Goal: Transaction & Acquisition: Purchase product/service

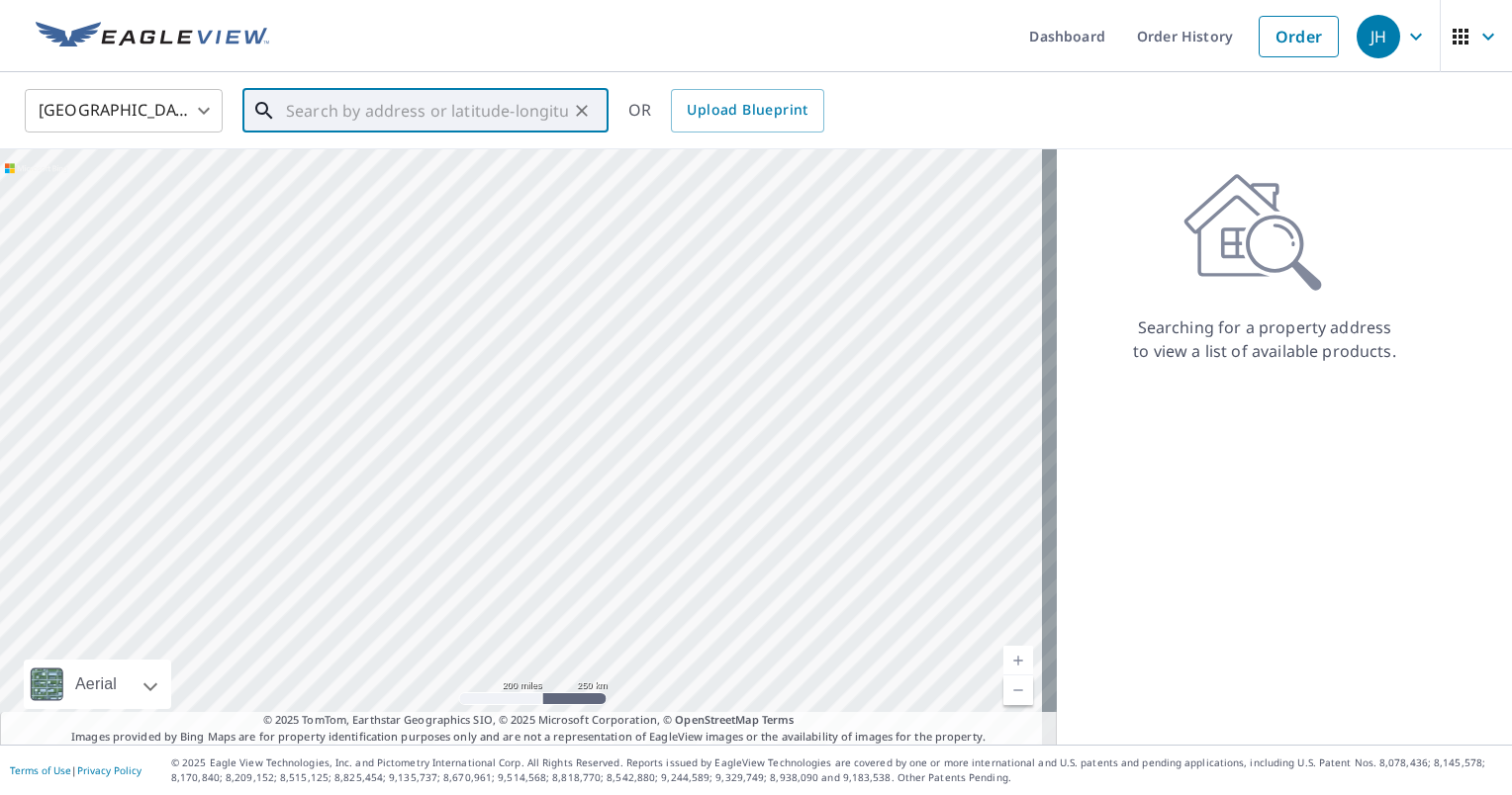
click at [328, 114] on input "text" at bounding box center [427, 110] width 282 height 55
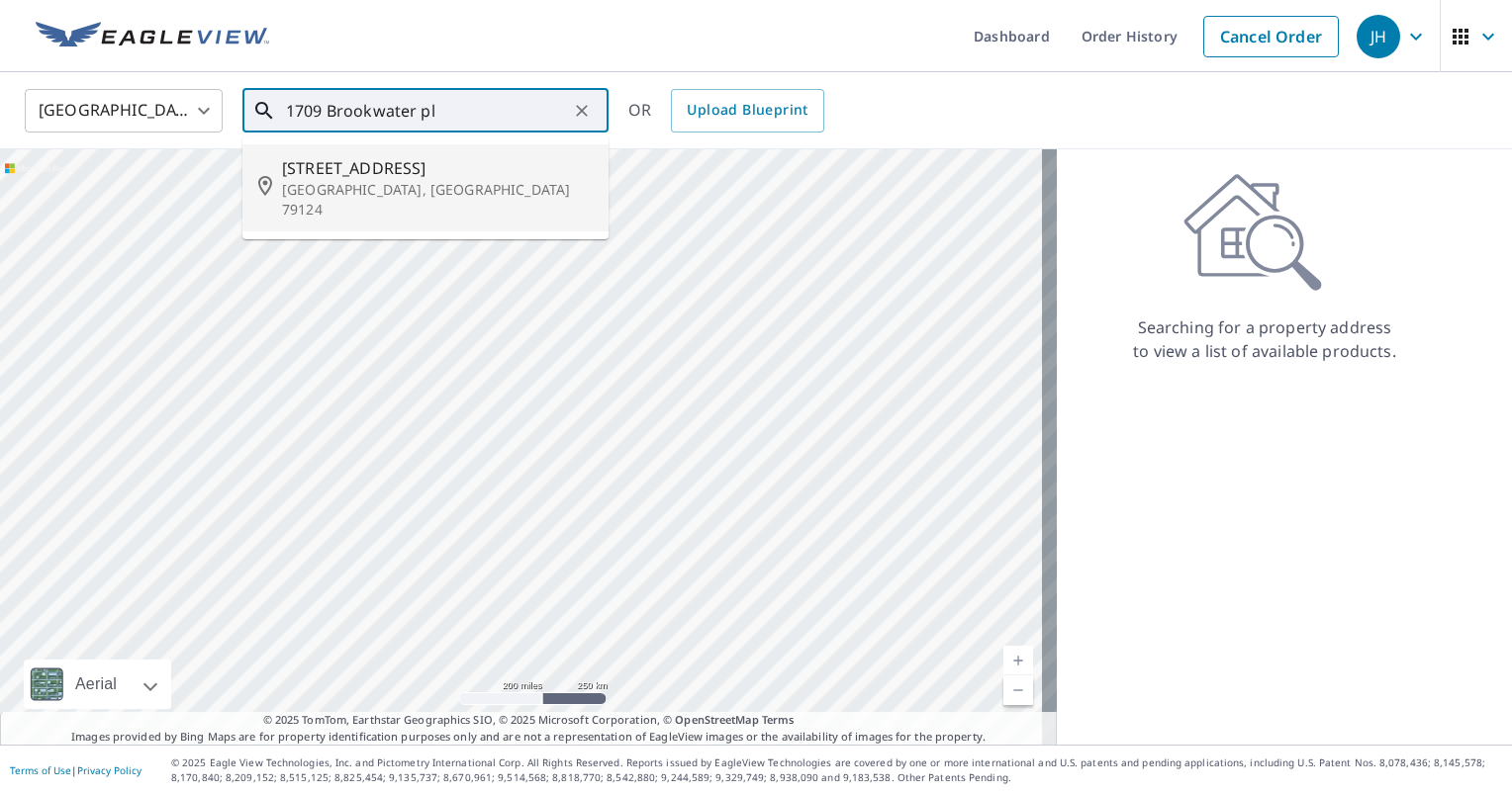
click at [318, 190] on p "[GEOGRAPHIC_DATA], [GEOGRAPHIC_DATA] 79124" at bounding box center [437, 200] width 311 height 40
type input "[STREET_ADDRESS]"
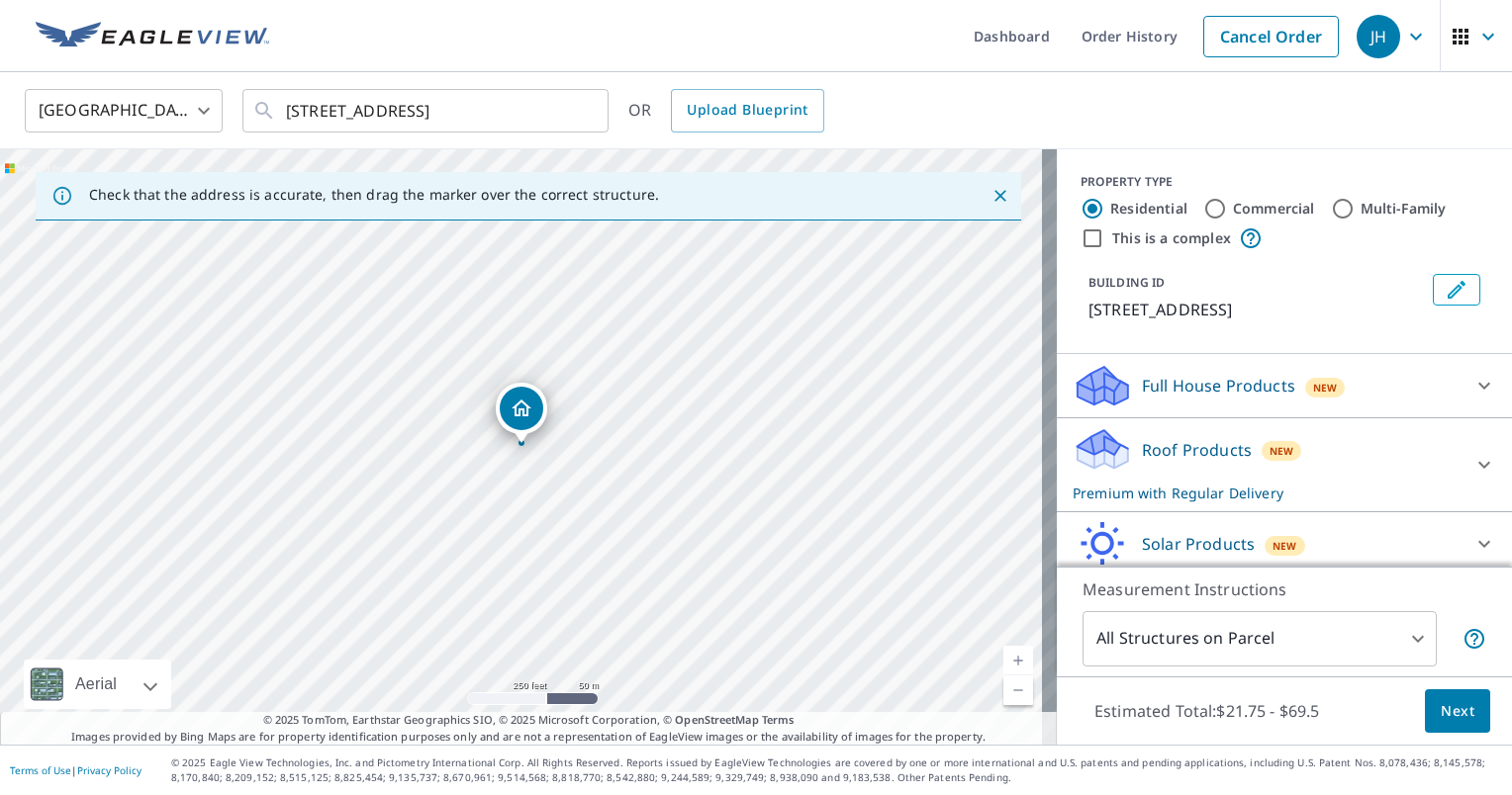
click at [1449, 710] on body "JH JH Dashboard Order History Cancel Order JH [GEOGRAPHIC_DATA] [GEOGRAPHIC_DAT…" at bounding box center [756, 398] width 1512 height 795
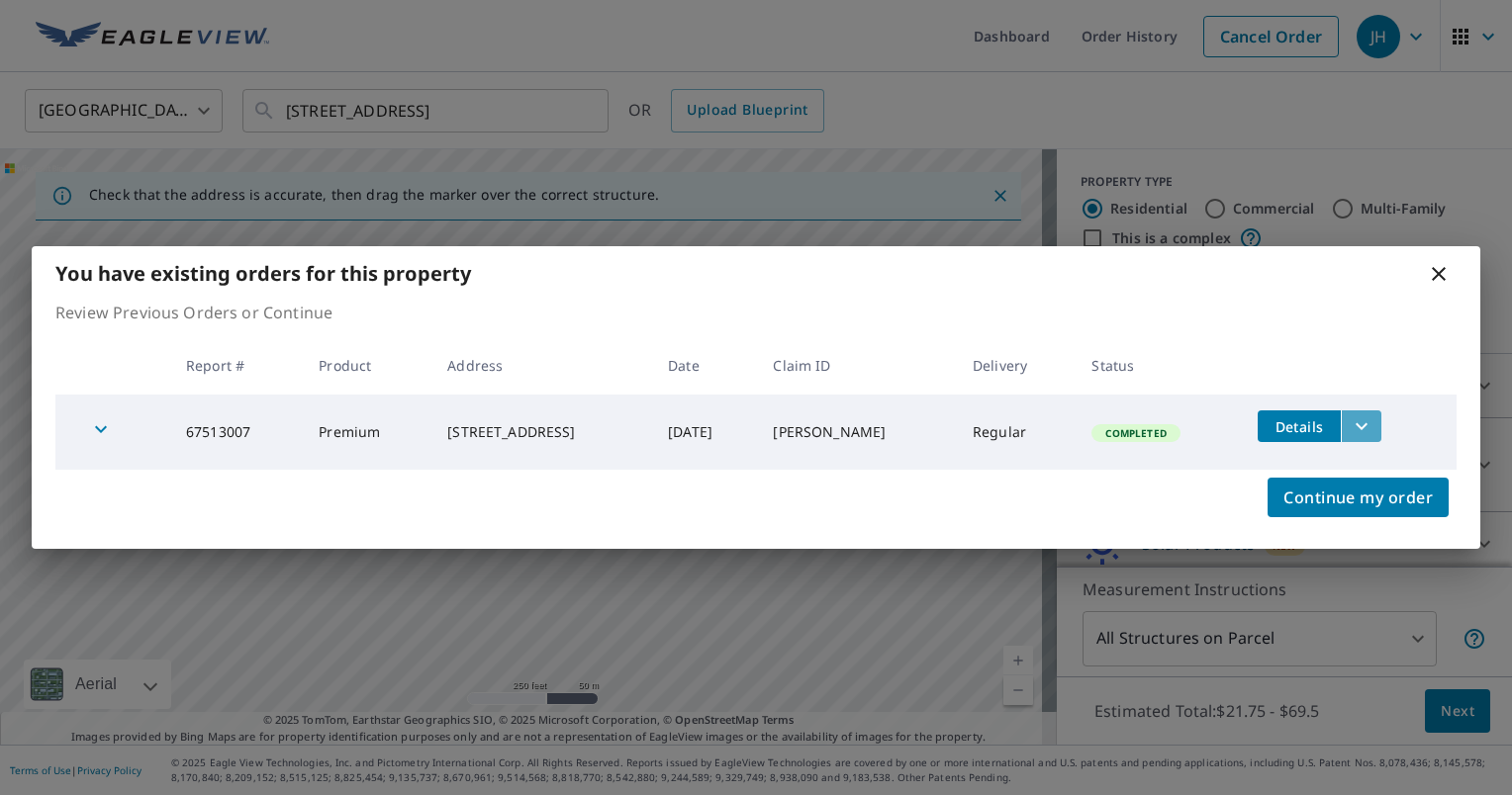
click at [1359, 425] on icon "filesDropdownBtn-67513007" at bounding box center [1362, 426] width 24 height 24
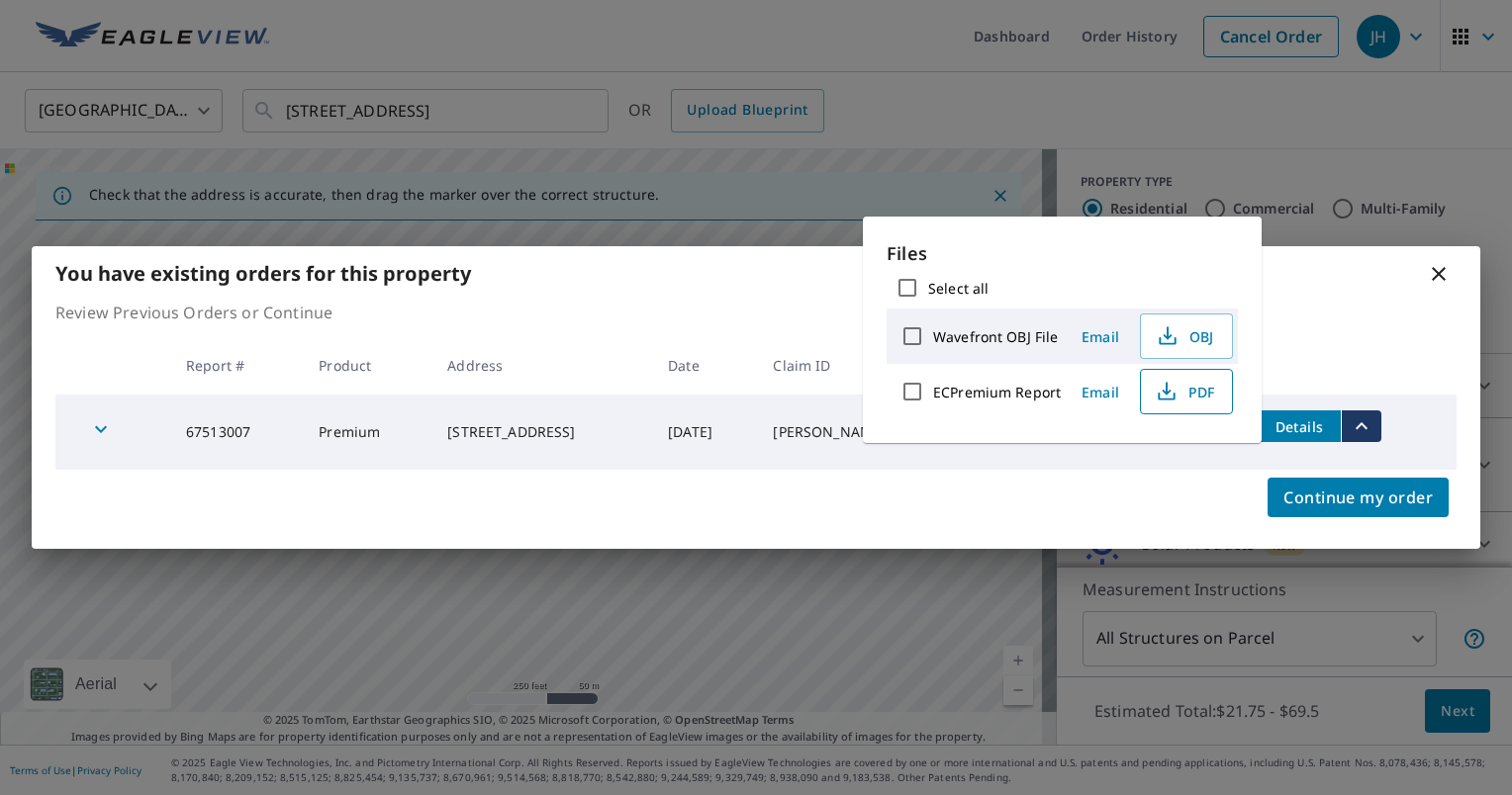
click at [1193, 388] on span "PDF" at bounding box center [1184, 392] width 63 height 24
click at [1202, 384] on span "PDF" at bounding box center [1184, 392] width 63 height 24
click at [1179, 381] on span "PDF" at bounding box center [1184, 392] width 63 height 24
click at [1169, 396] on icon "button" at bounding box center [1166, 392] width 24 height 24
drag, startPoint x: 1156, startPoint y: 397, endPoint x: -962, endPoint y: 253, distance: 2122.9
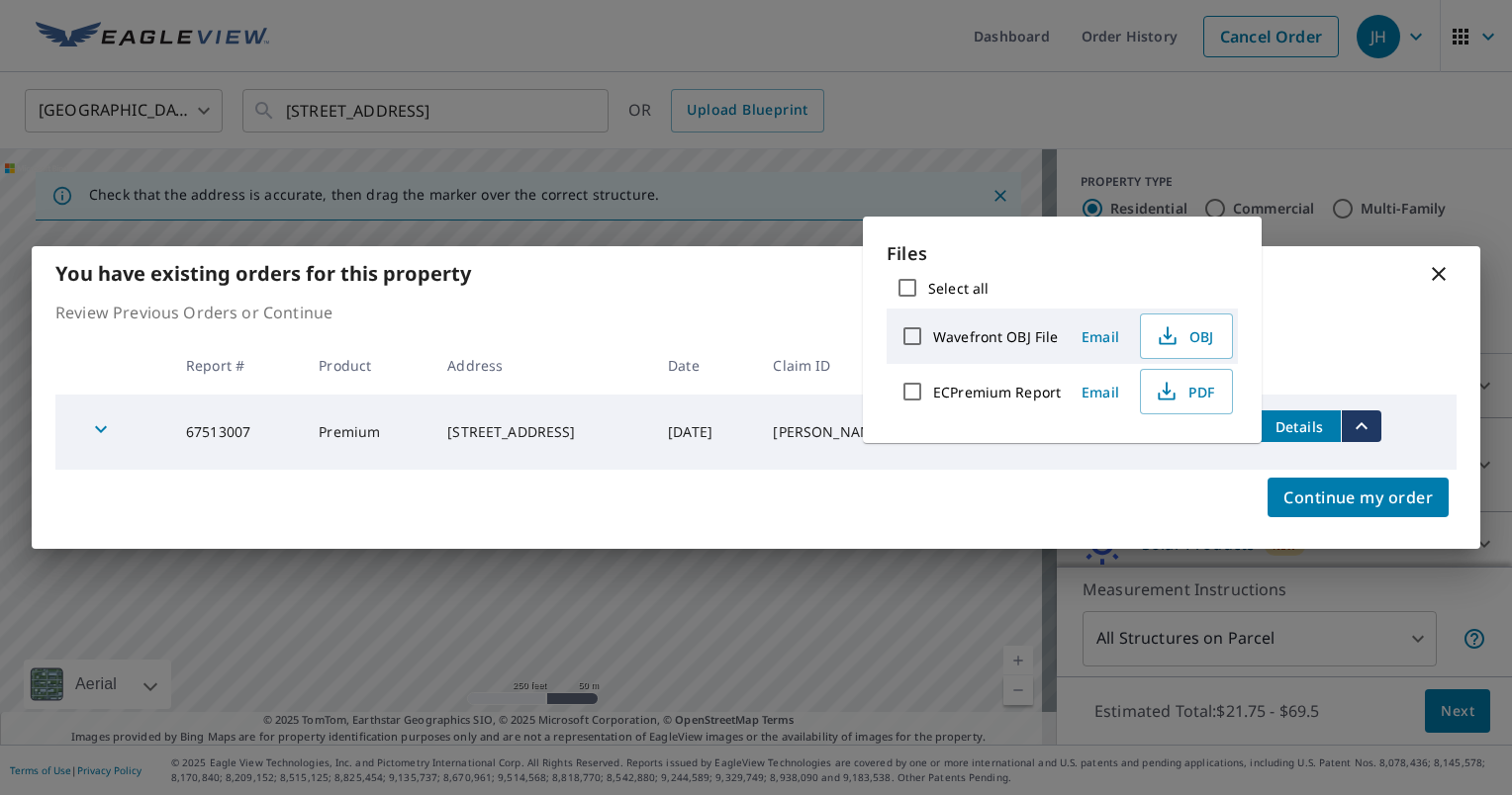
click at [0, 253] on html "JH JH Dashboard Order History Cancel Order JH [GEOGRAPHIC_DATA] [GEOGRAPHIC_DAT…" at bounding box center [756, 398] width 1512 height 795
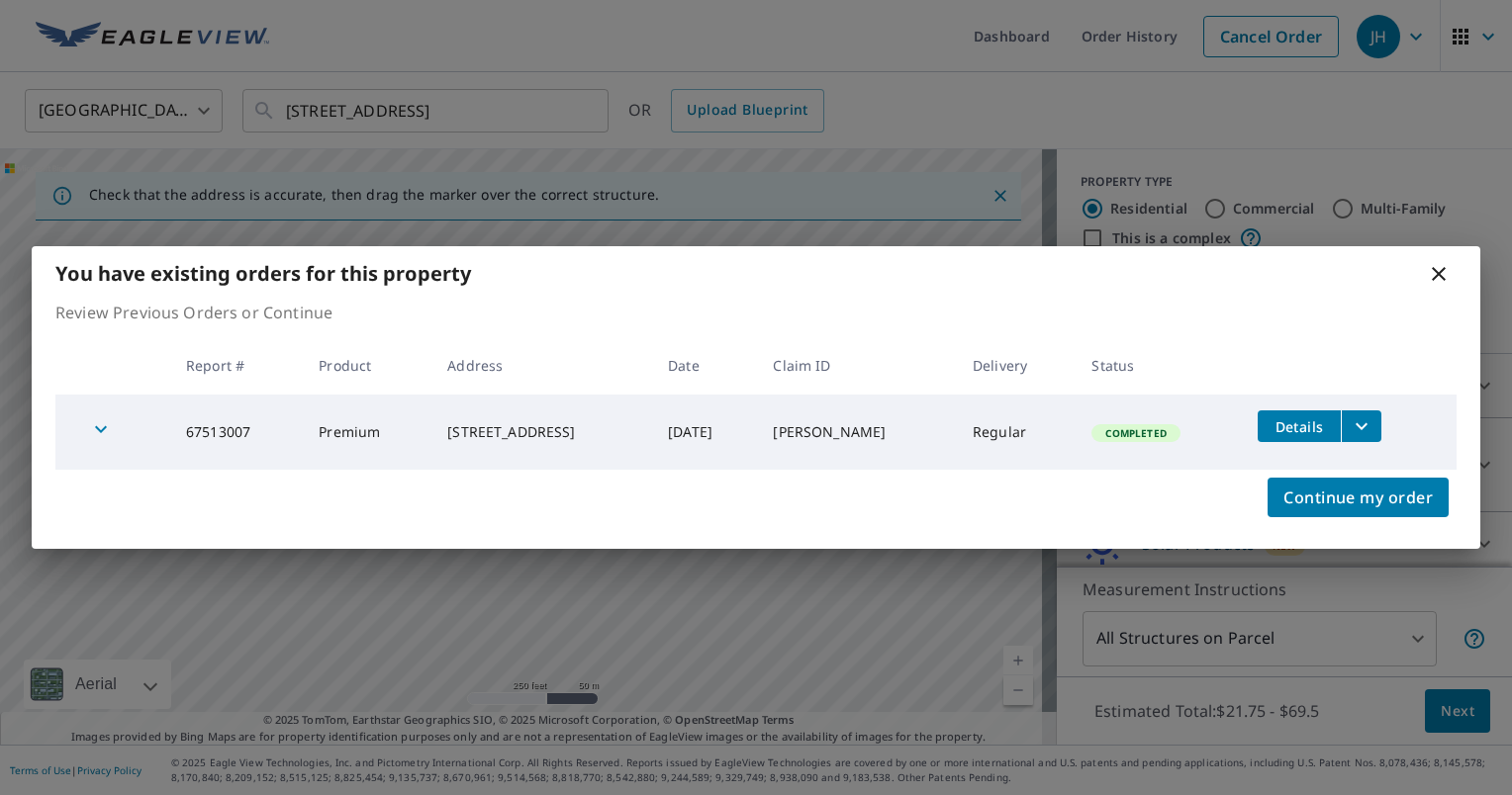
click at [1355, 436] on icon "filesDropdownBtn-67513007" at bounding box center [1362, 426] width 24 height 24
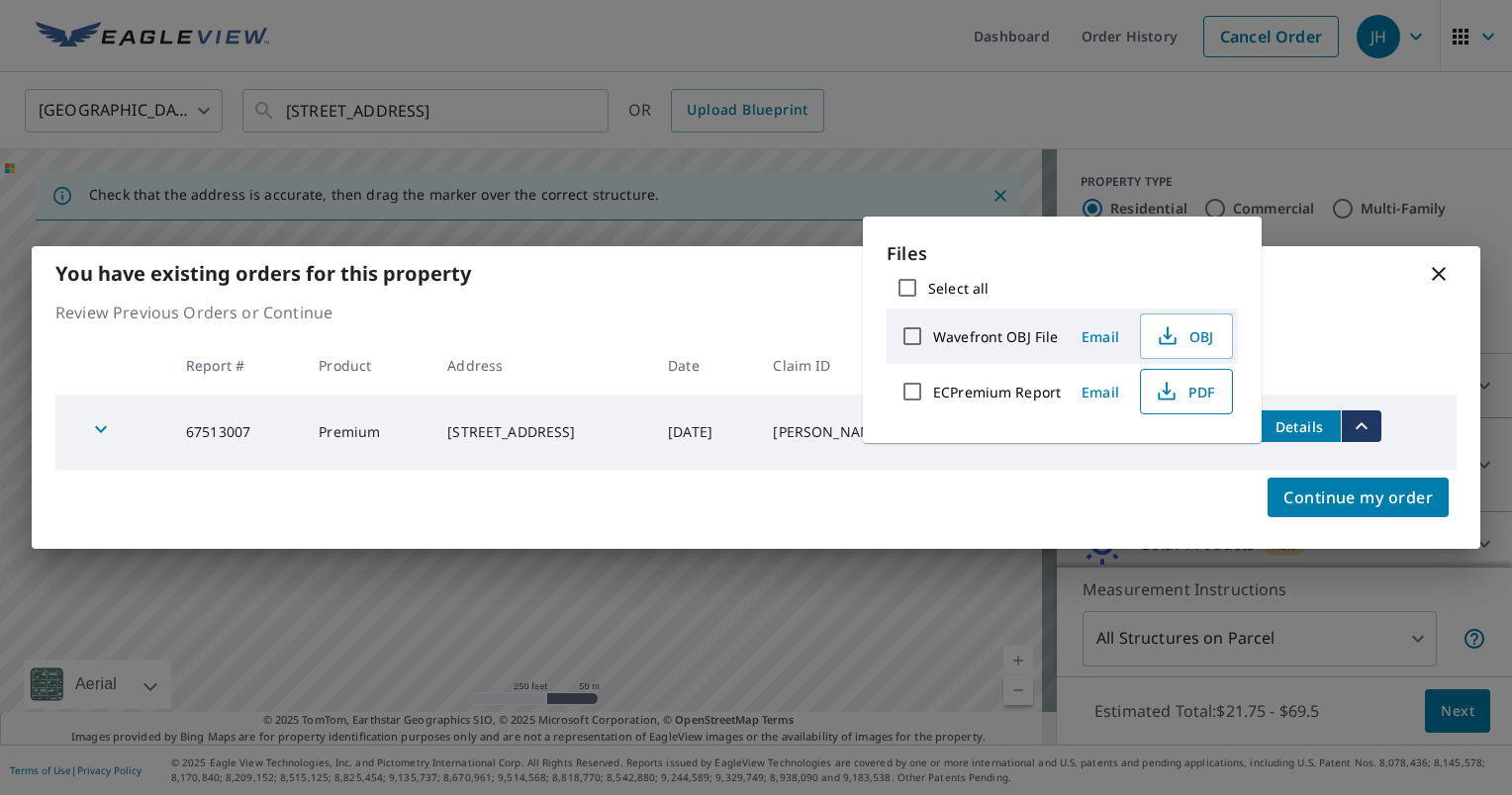
click at [1160, 395] on icon "button" at bounding box center [1166, 392] width 24 height 24
click at [1431, 276] on icon at bounding box center [1439, 274] width 24 height 24
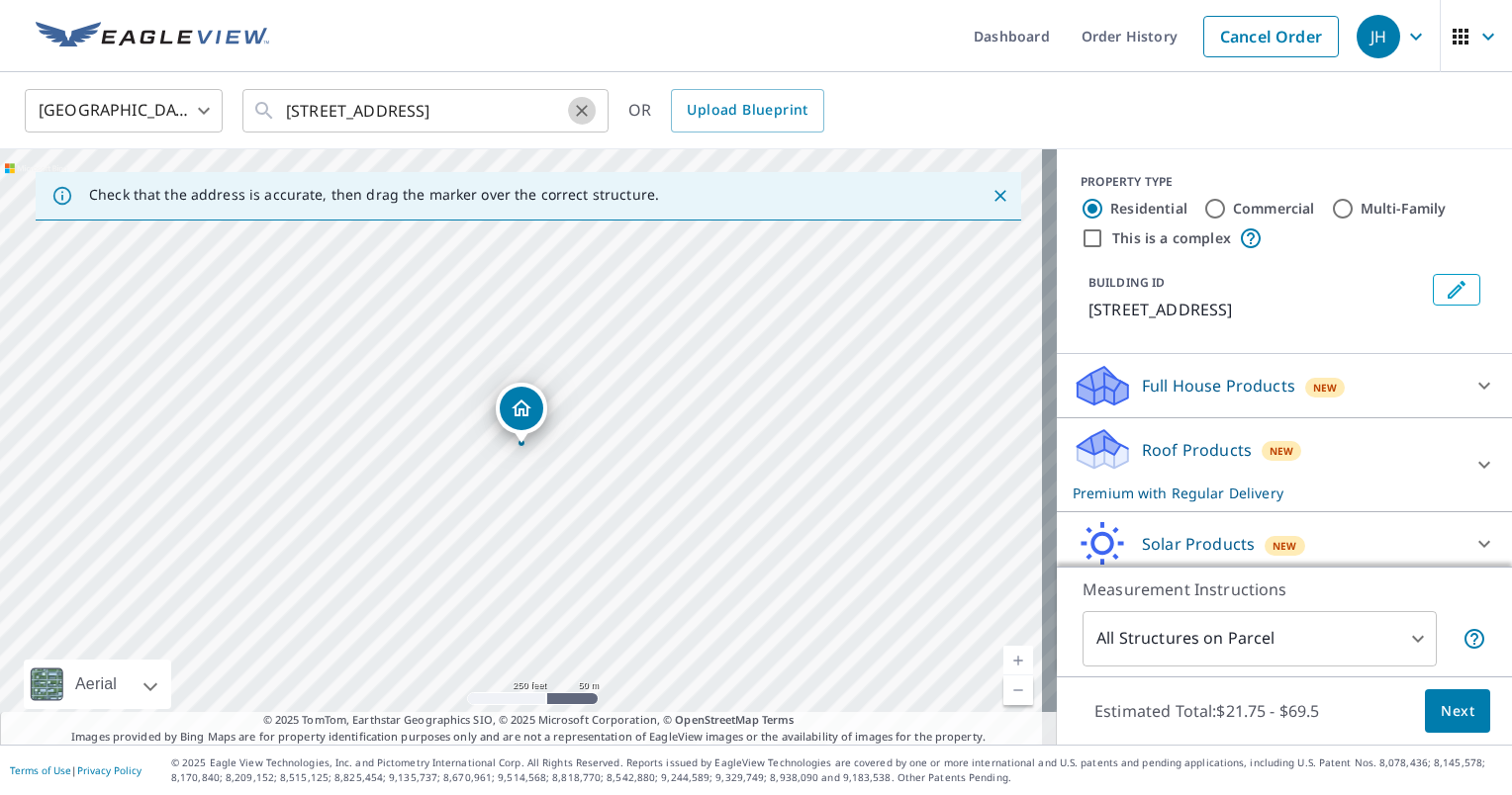
click at [583, 119] on button "Clear" at bounding box center [582, 111] width 28 height 28
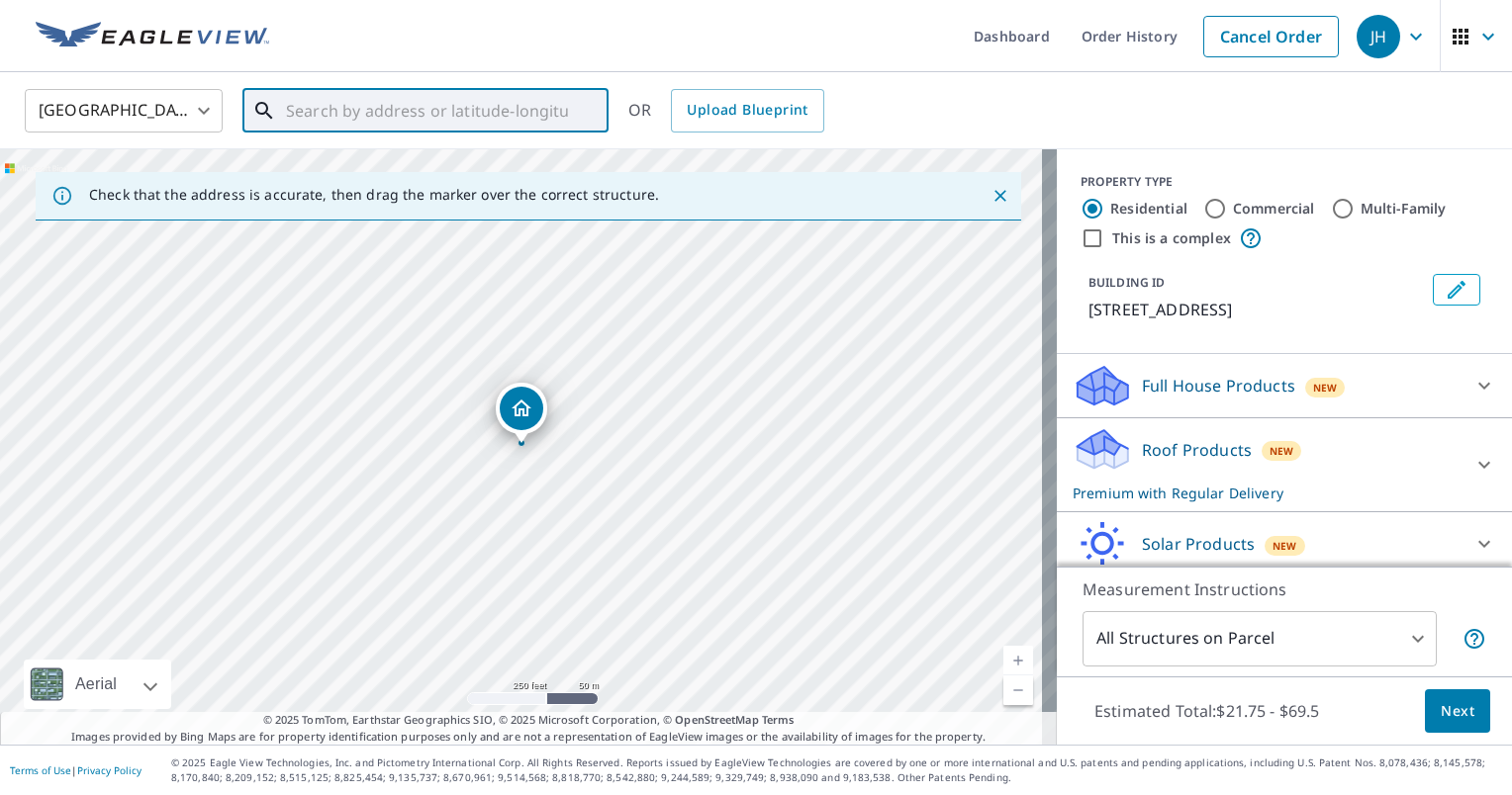
click at [282, 103] on div "​" at bounding box center [426, 111] width 366 height 44
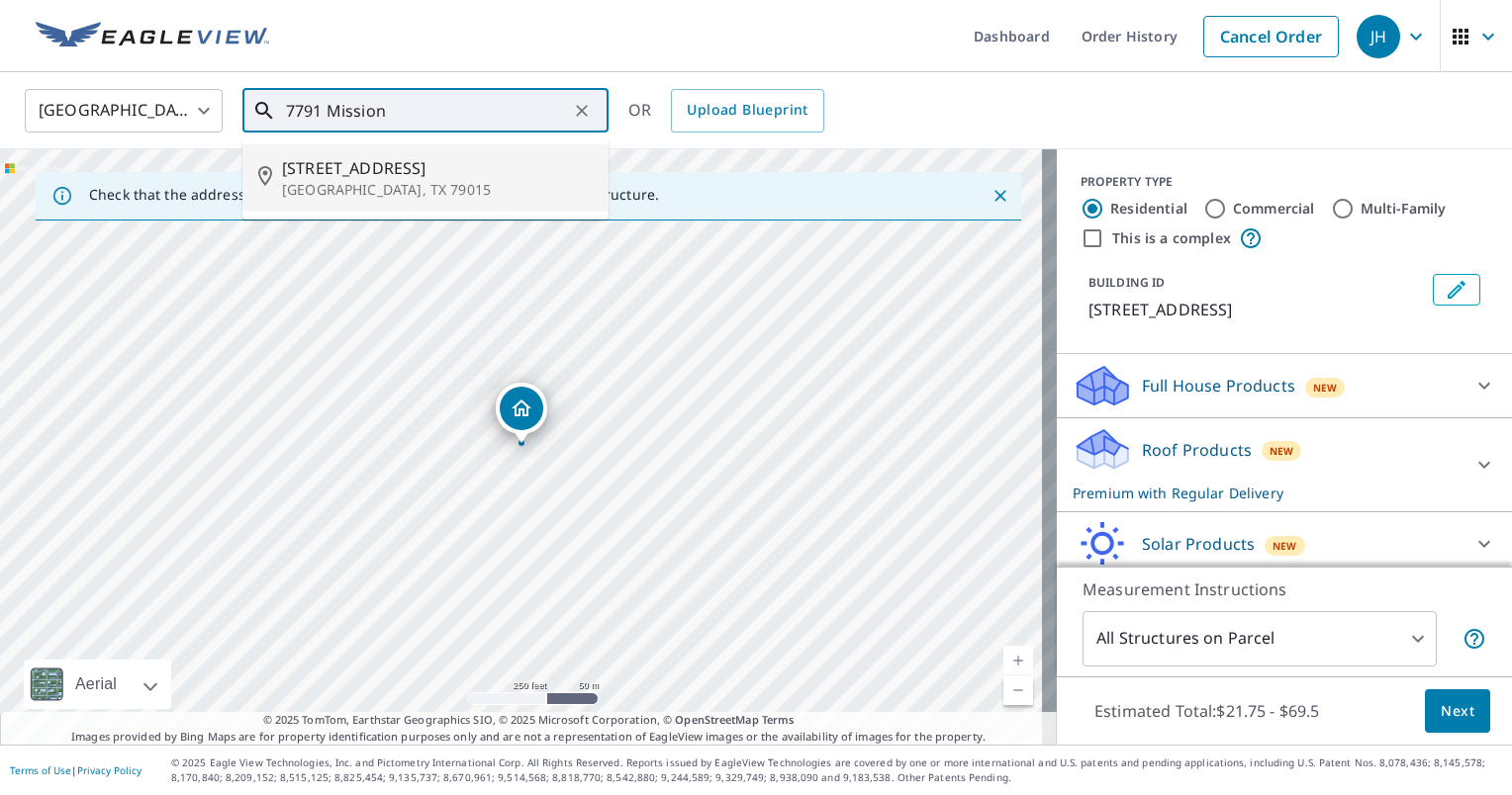
click at [296, 180] on p "[GEOGRAPHIC_DATA], TX 79015" at bounding box center [437, 190] width 311 height 20
type input "[STREET_ADDRESS]"
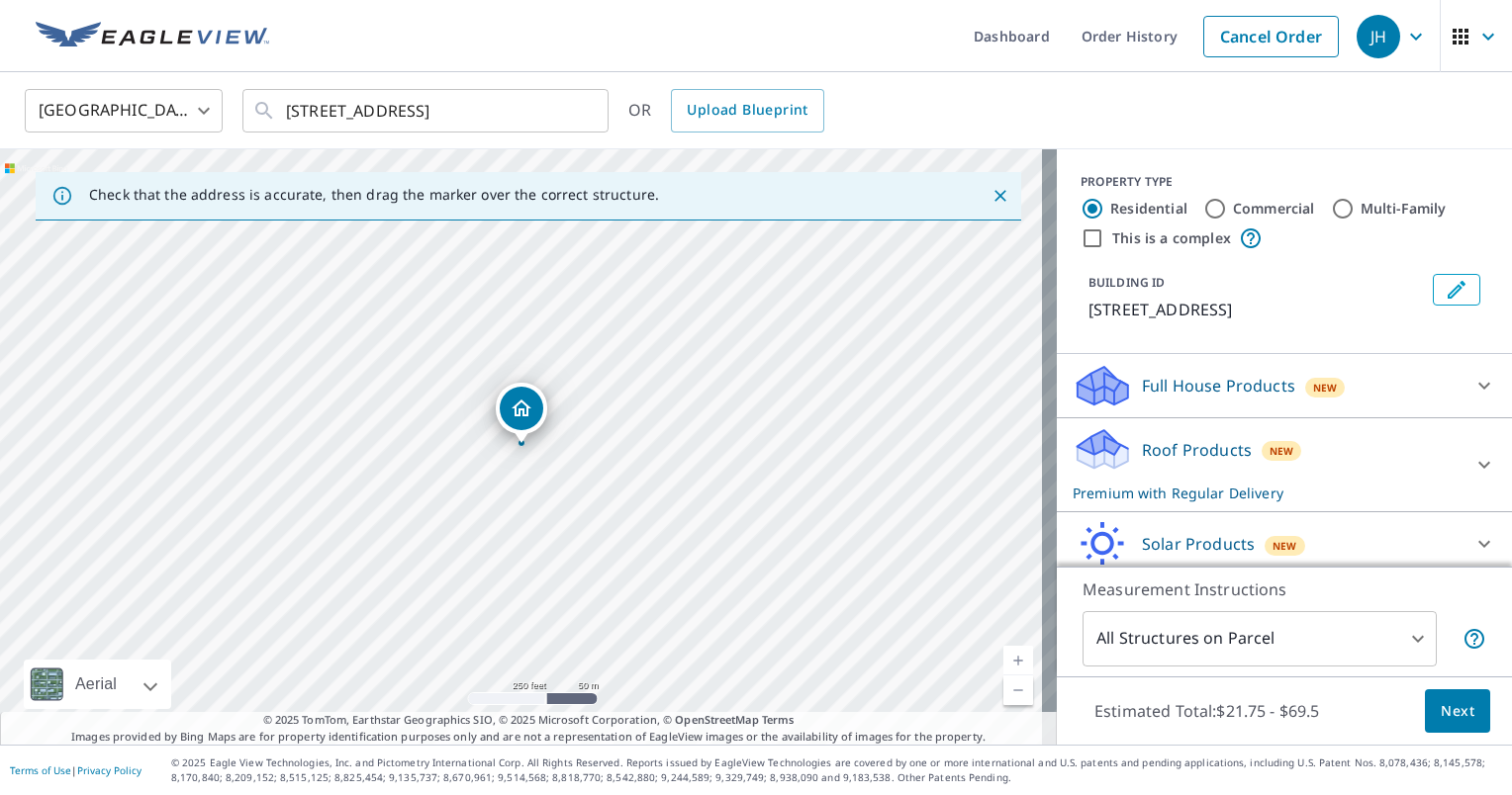
click at [1425, 710] on button "Next" at bounding box center [1457, 711] width 65 height 45
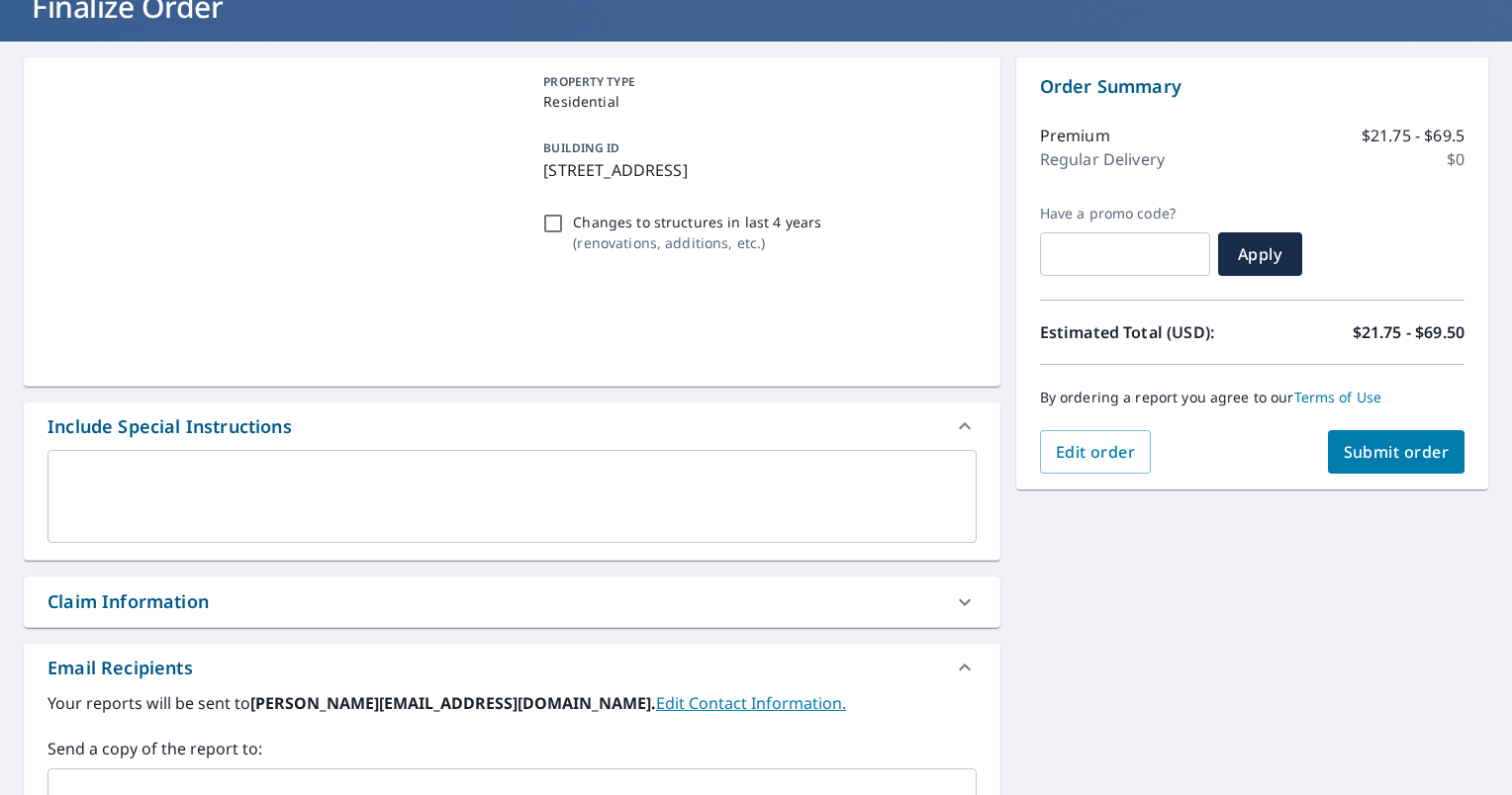
scroll to position [297, 0]
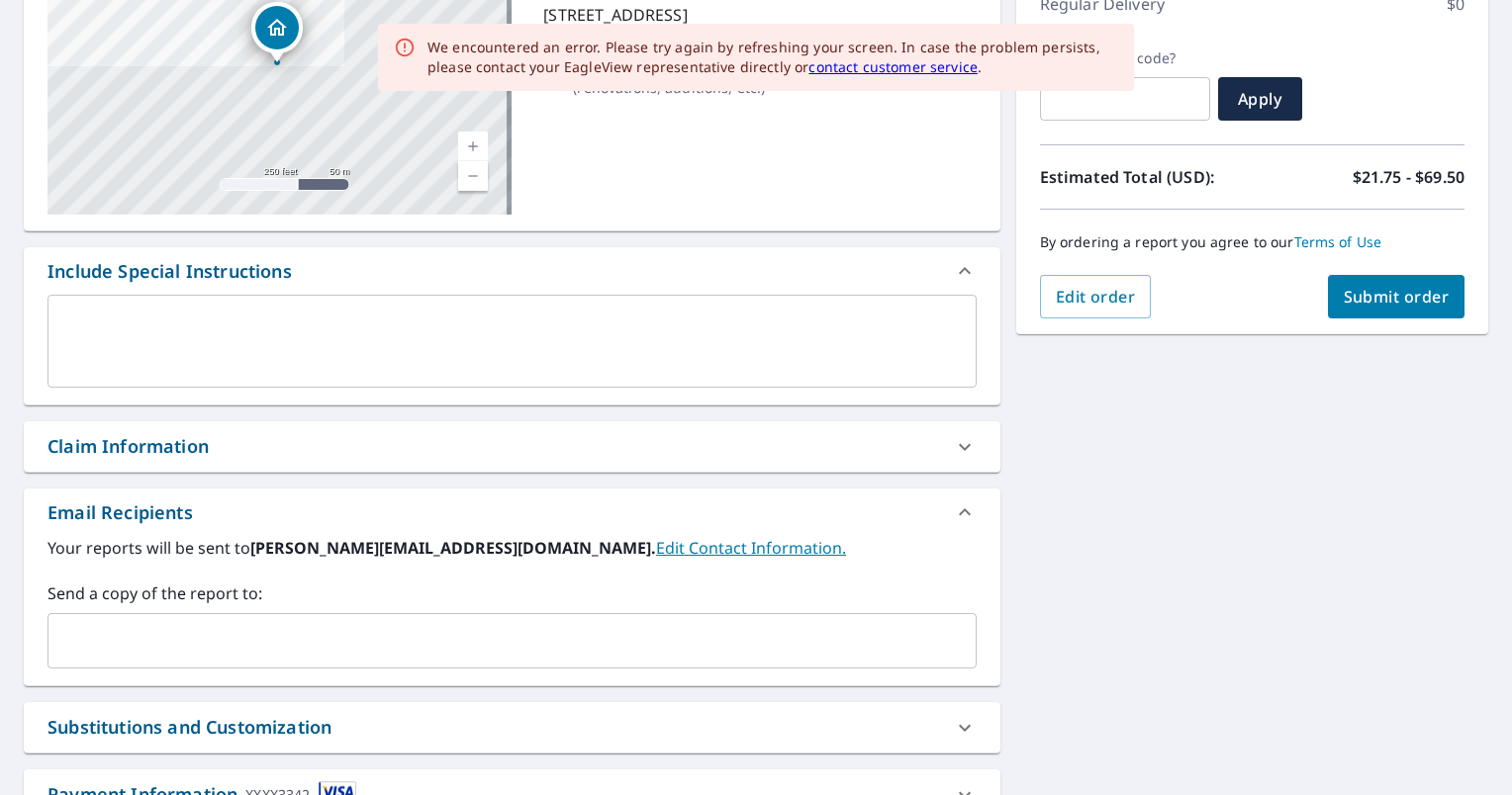
click at [886, 442] on div "Claim Information" at bounding box center [495, 446] width 893 height 27
checkbox input "true"
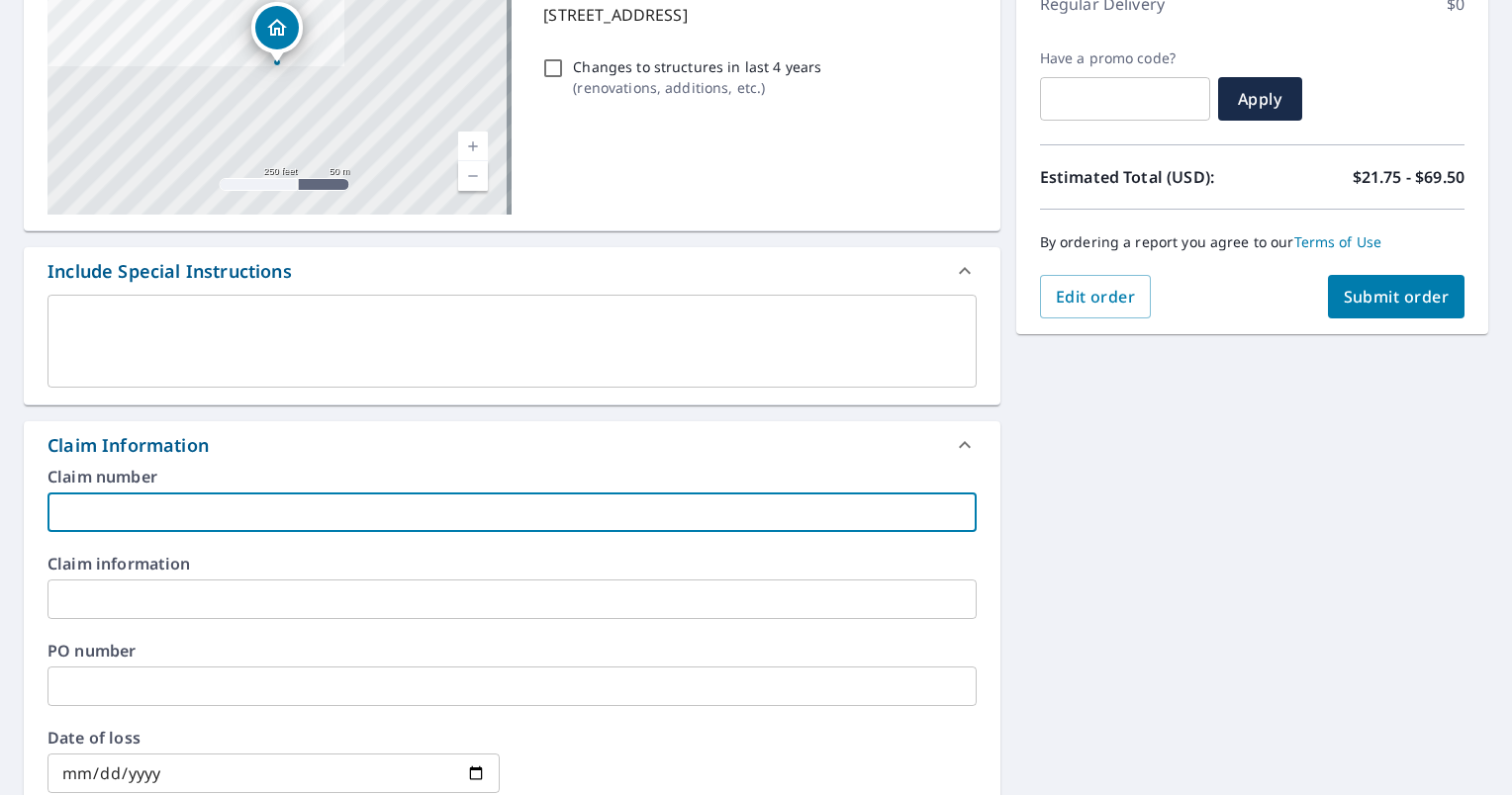
click at [408, 514] on input "text" at bounding box center [513, 512] width 929 height 40
type input "L"
checkbox input "true"
type input "La"
checkbox input "true"
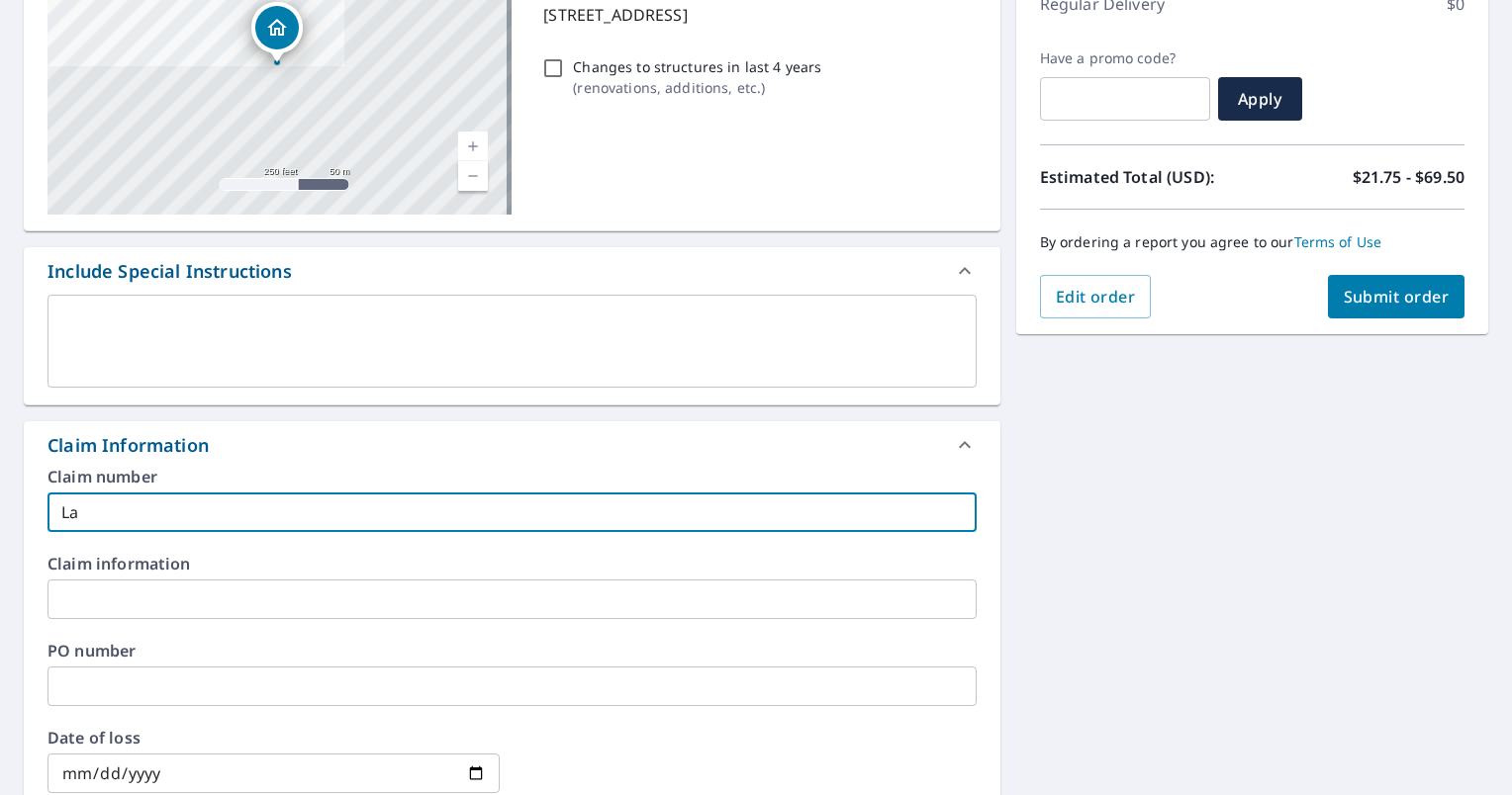
type input "Law"
checkbox input "true"
type input "[PERSON_NAME]"
checkbox input "true"
type input "Lawre"
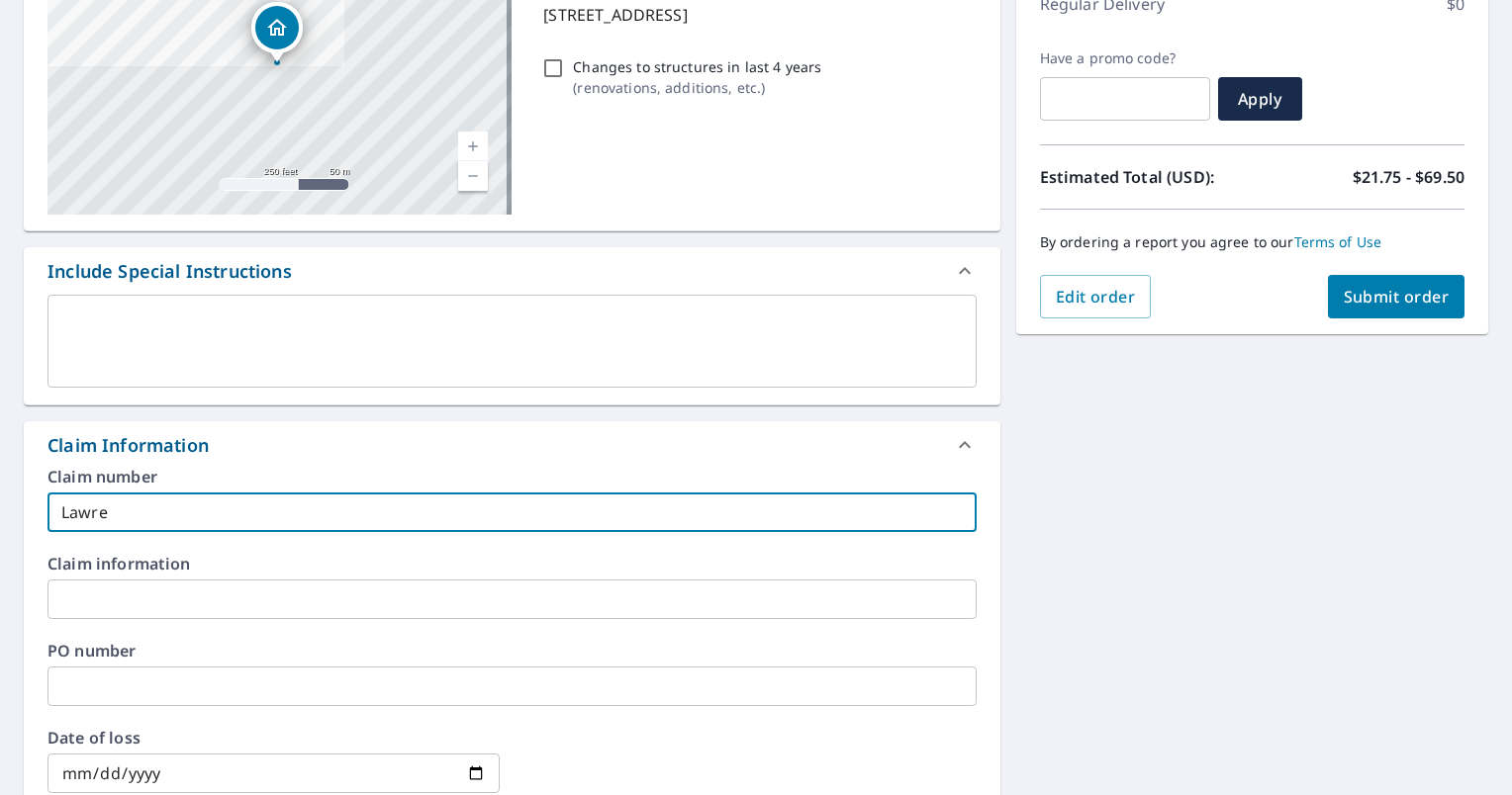
checkbox input "true"
type input "[PERSON_NAME]"
checkbox input "true"
type input "[PERSON_NAME]"
checkbox input "true"
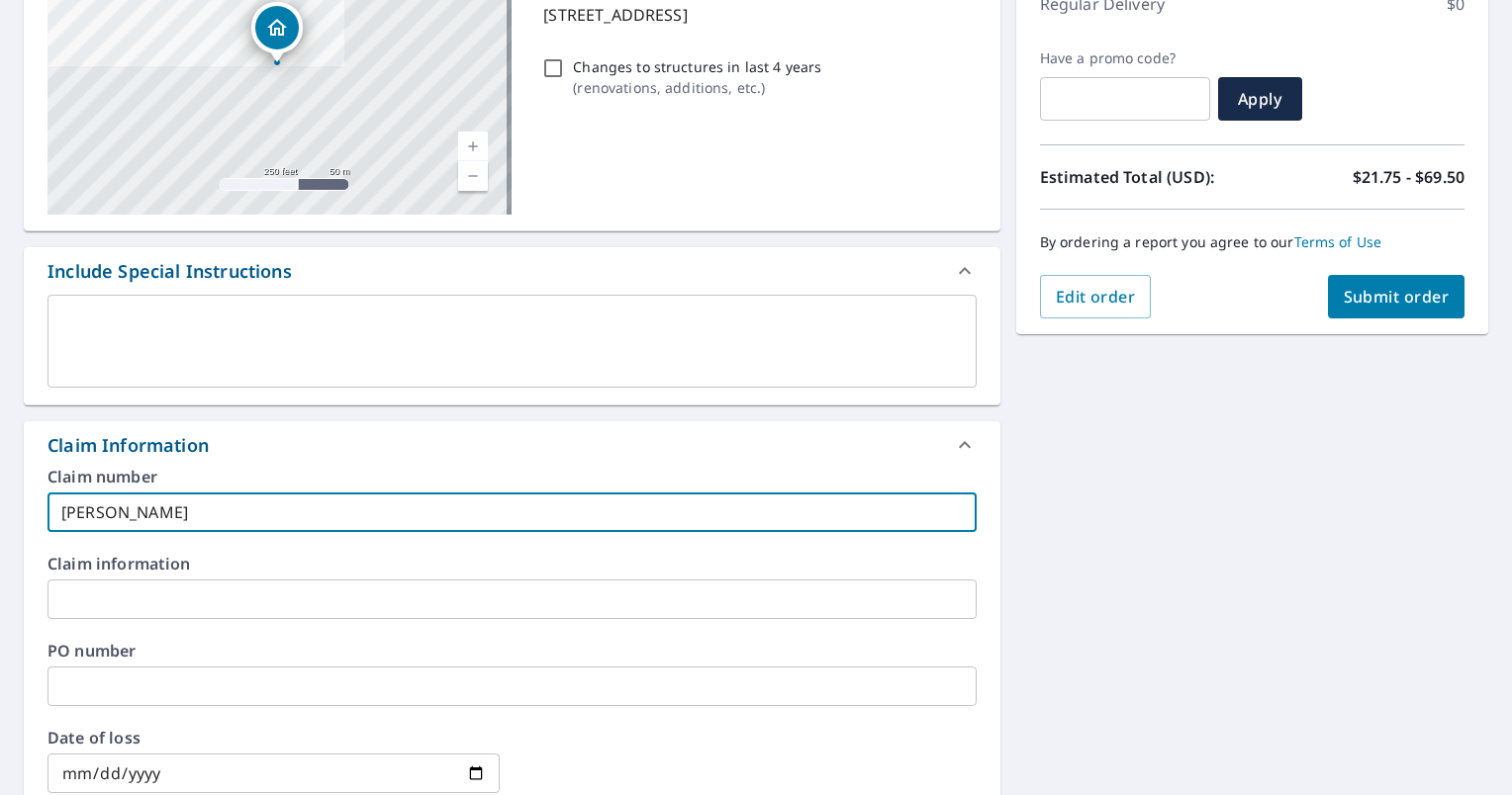
type input "[PERSON_NAME]"
checkbox input "true"
type input "[PERSON_NAME]"
checkbox input "true"
type input "[PERSON_NAME]"
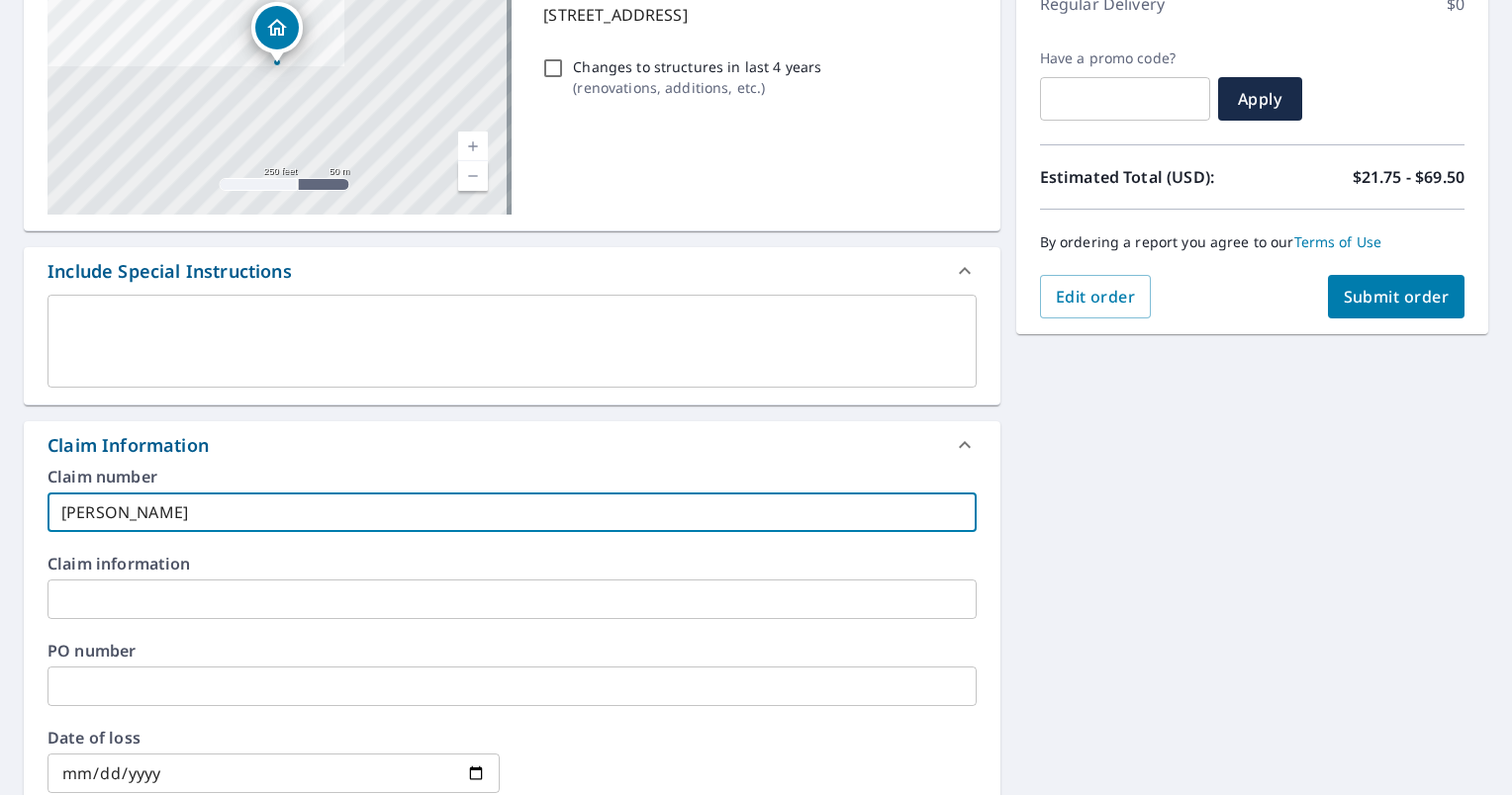
checkbox input "true"
type input "[PERSON_NAME]"
checkbox input "true"
type input "[PERSON_NAME]"
checkbox input "true"
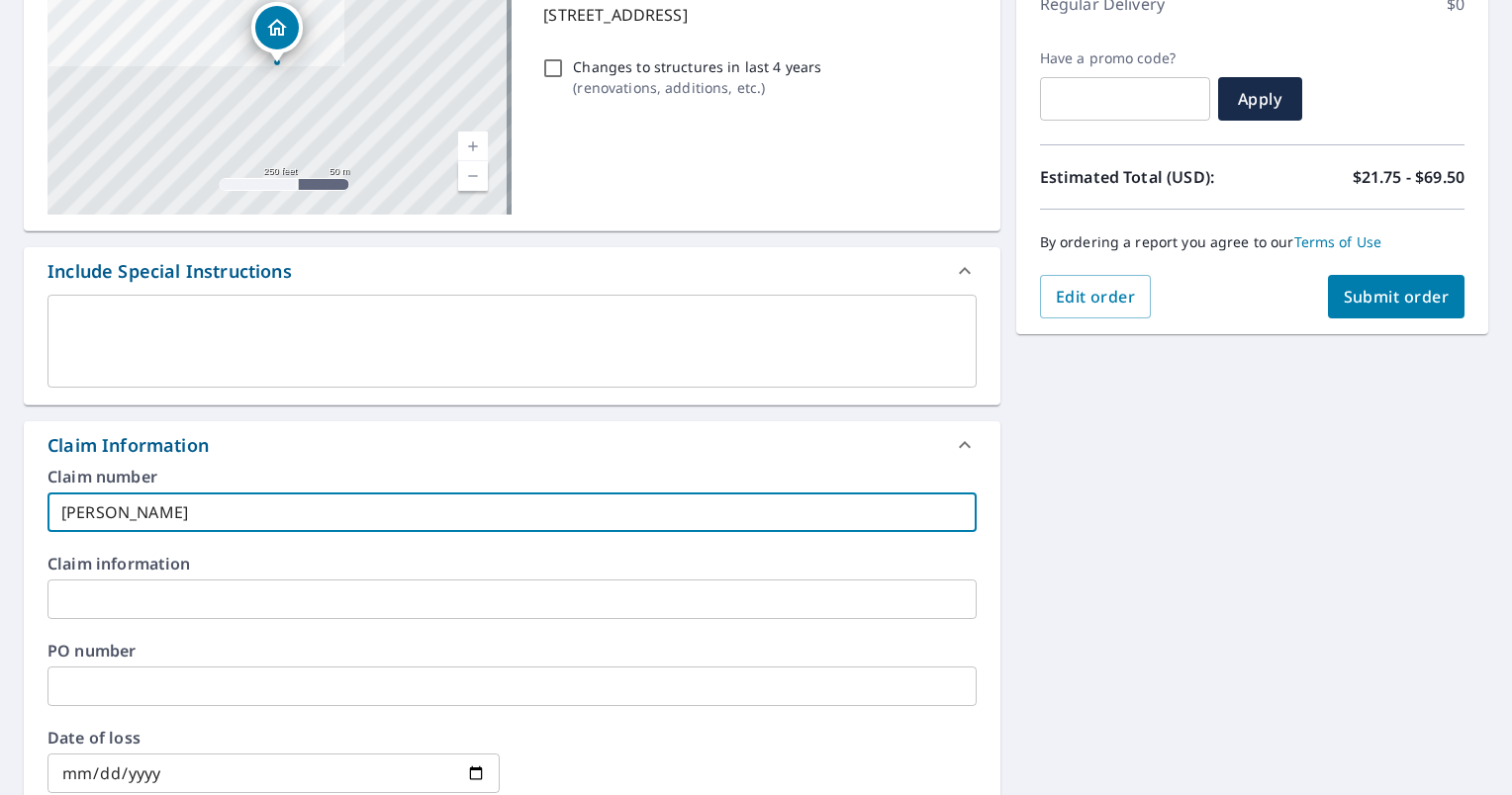
type input "[PERSON_NAME]"
checkbox input "true"
type input "[PERSON_NAME]"
checkbox input "true"
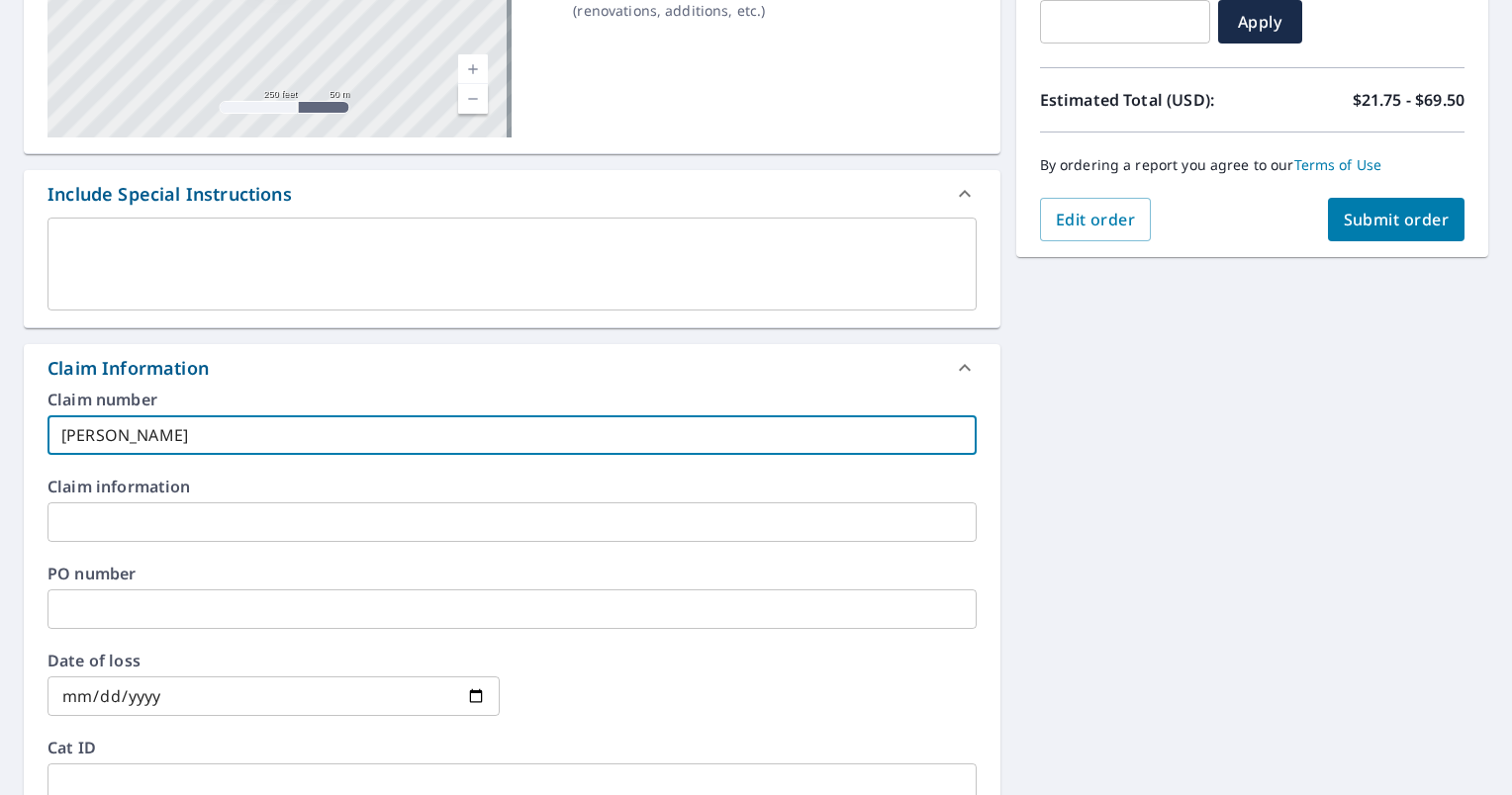
scroll to position [593, 0]
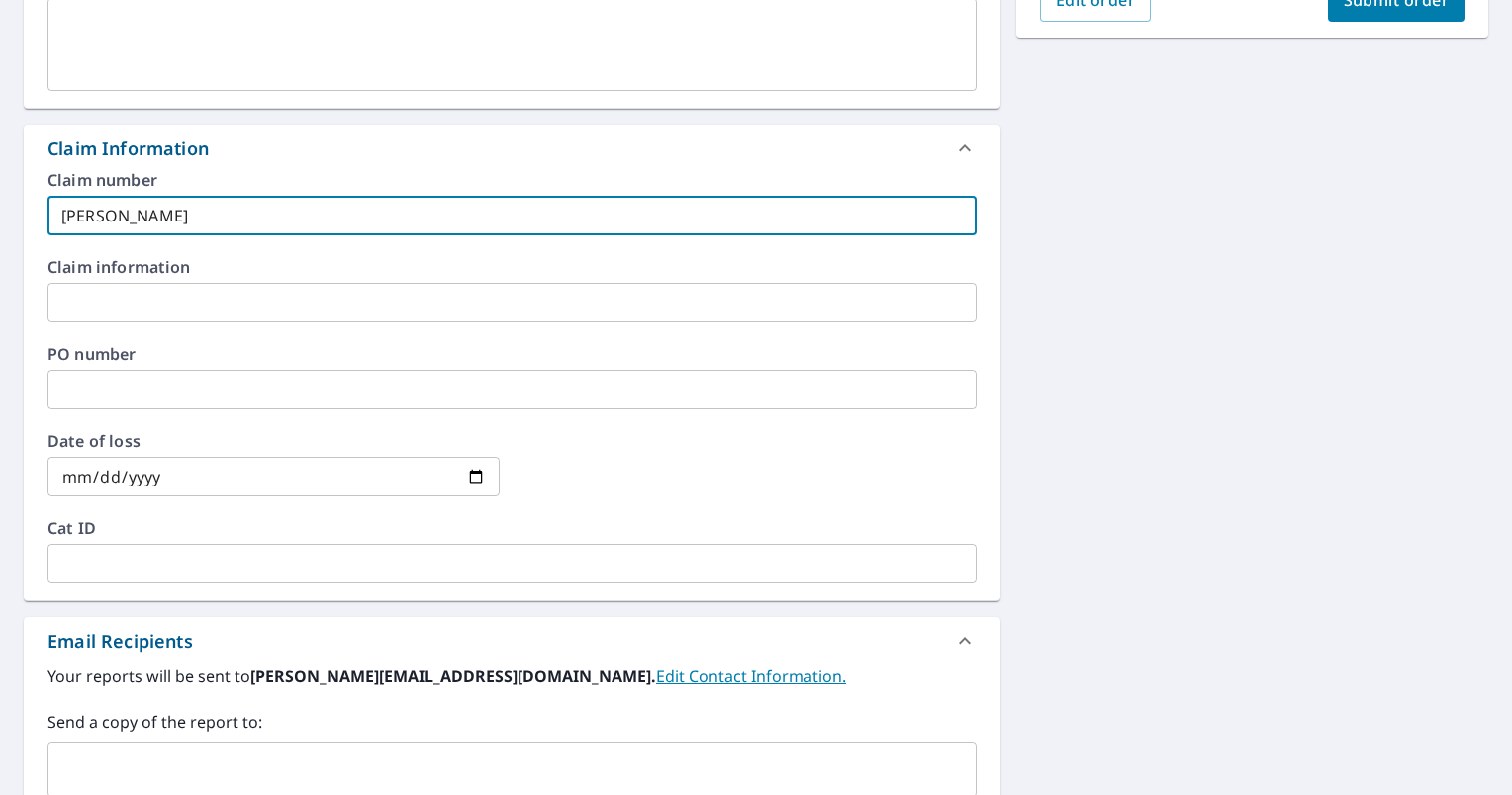
type input "[PERSON_NAME]"
click at [290, 754] on input "text" at bounding box center [497, 770] width 881 height 38
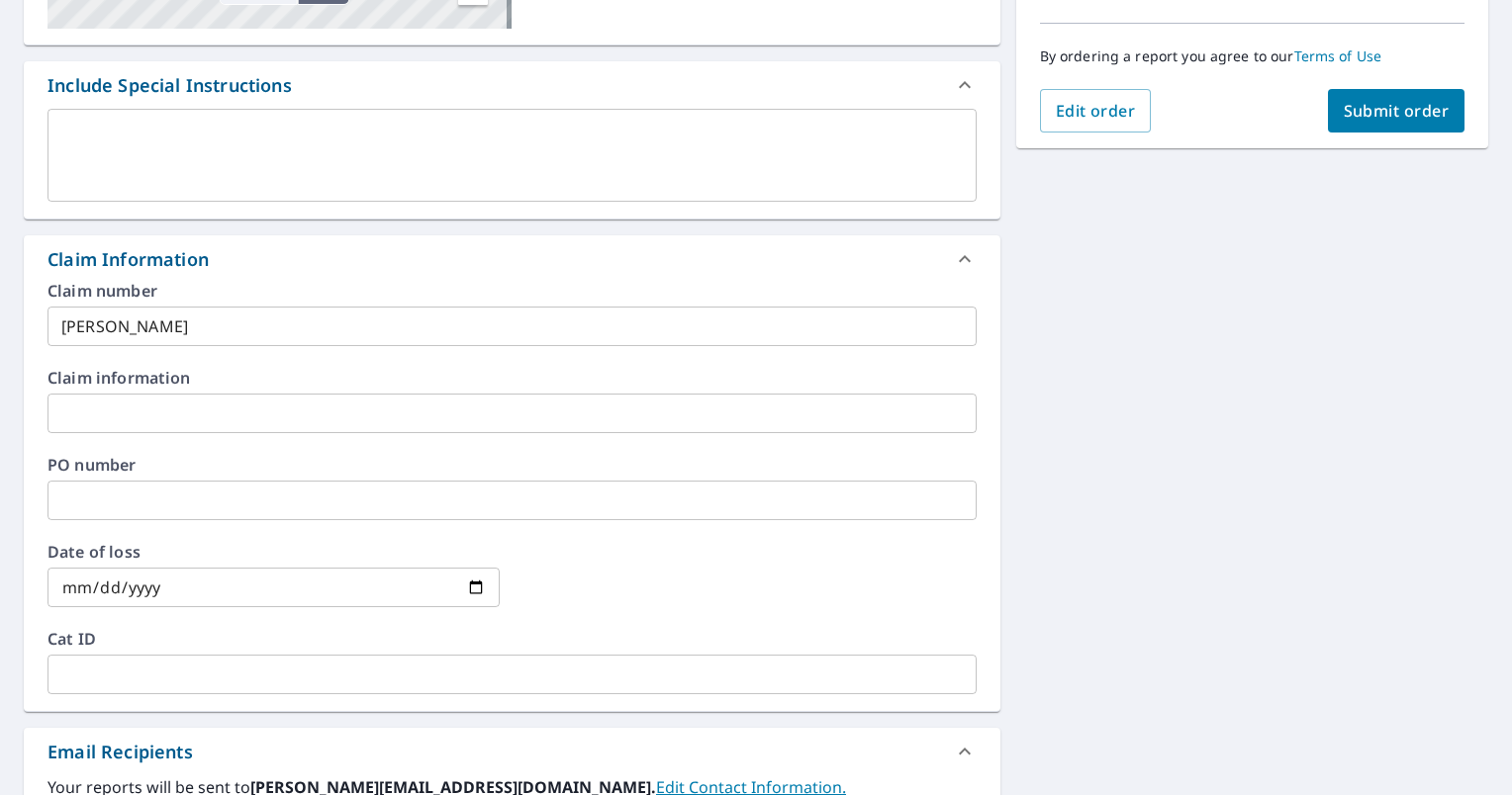
scroll to position [297, 0]
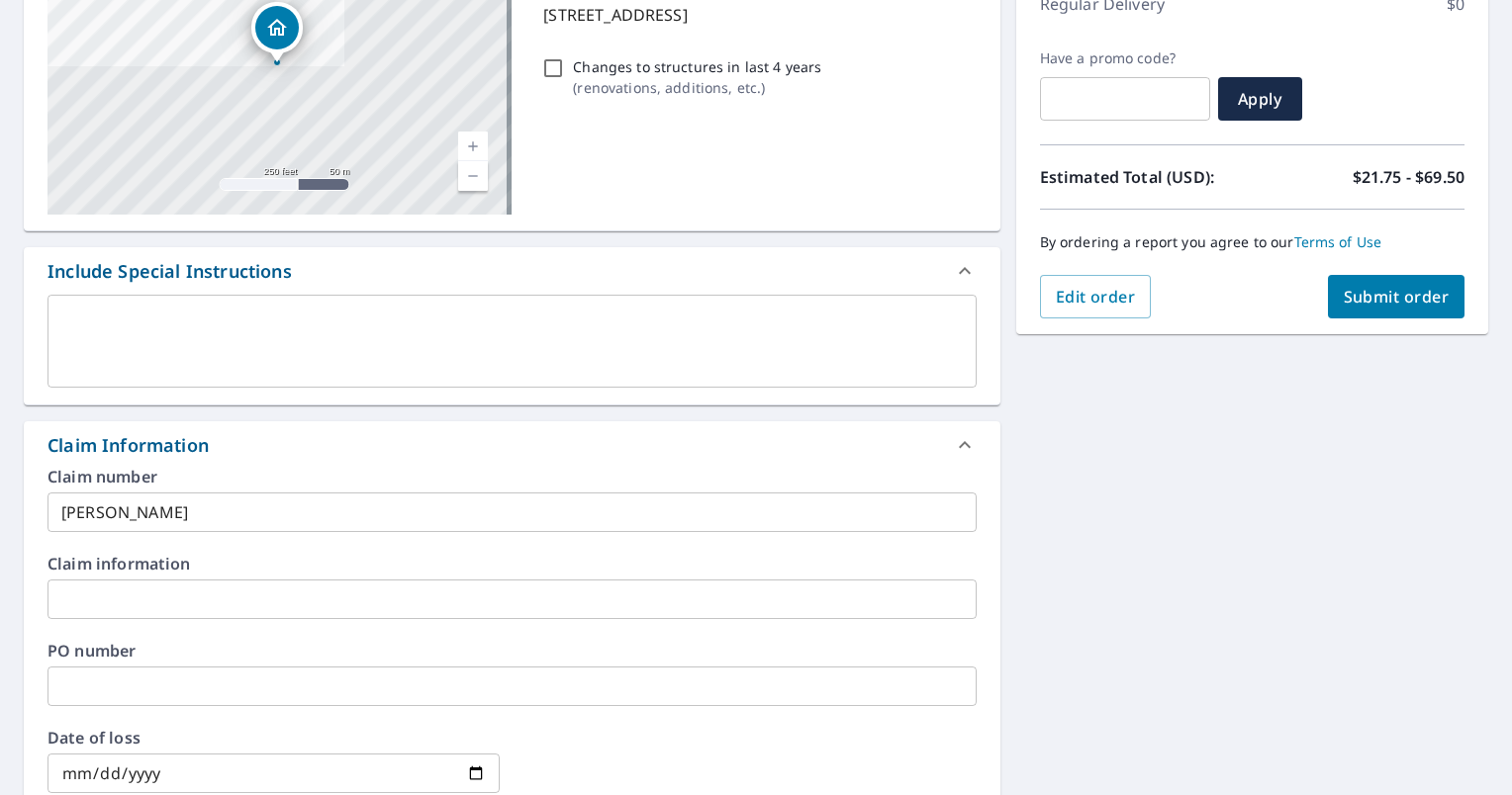
type input "[PERSON_NAME][EMAIL_ADDRESS][PERSON_NAME][DOMAIN_NAME]"
click at [1344, 295] on span "Submit order" at bounding box center [1397, 297] width 106 height 22
checkbox input "true"
